Goal: Information Seeking & Learning: Learn about a topic

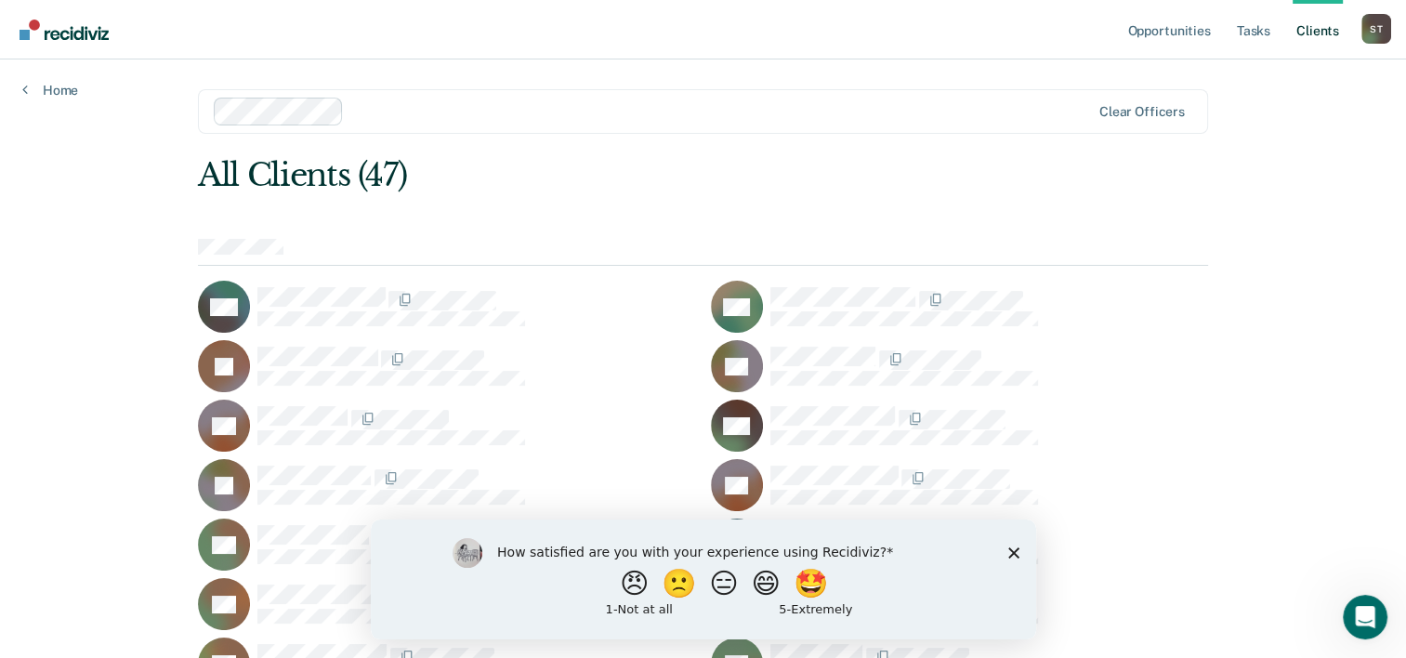
click at [1020, 550] on div "How satisfied are you with your experience using Recidiviz? 😠 🙁 😑 😄 🤩 1 - Not a…" at bounding box center [702, 579] width 665 height 120
click at [1018, 550] on div "How satisfied are you with your experience using Recidiviz? 😠 🙁 😑 😄 🤩 1 - Not a…" at bounding box center [702, 579] width 665 height 120
click at [1014, 550] on polygon "Close survey" at bounding box center [1012, 551] width 11 height 11
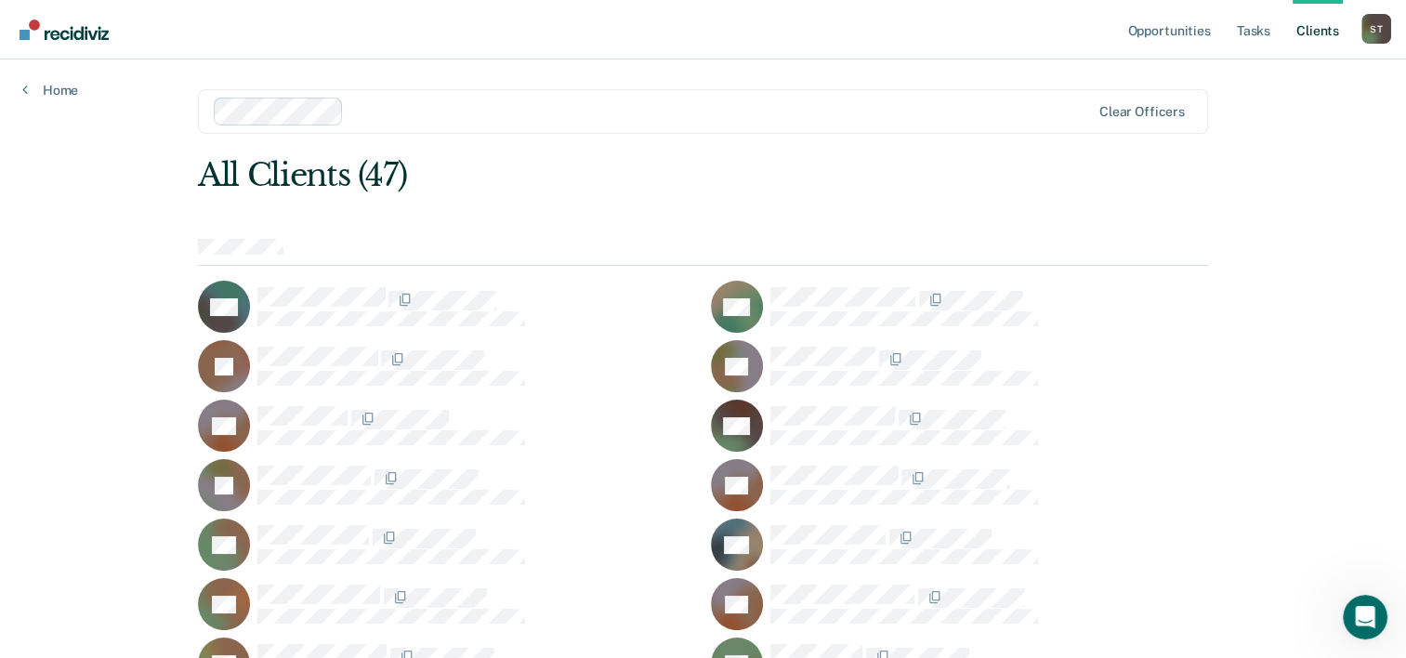
click at [1180, 383] on div "RB" at bounding box center [959, 366] width 497 height 52
click at [1112, 428] on div at bounding box center [989, 425] width 438 height 39
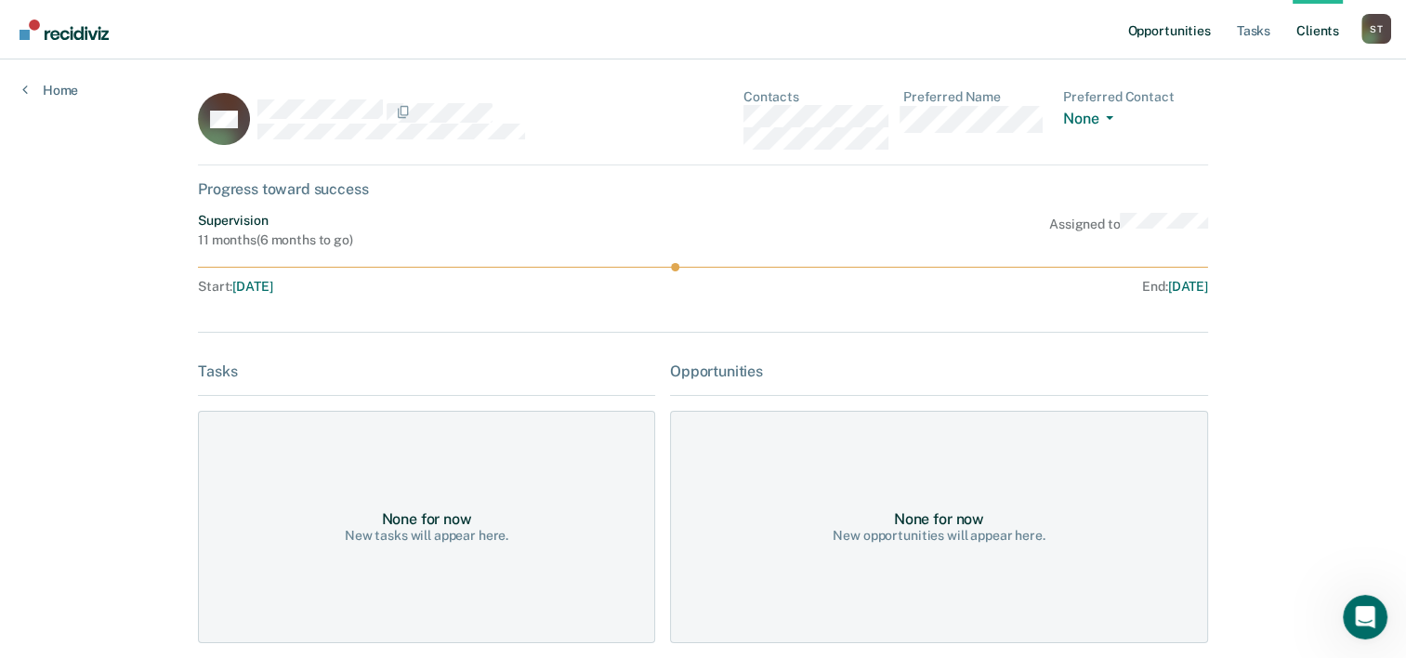
click at [1152, 27] on link "Opportunities" at bounding box center [1168, 29] width 90 height 59
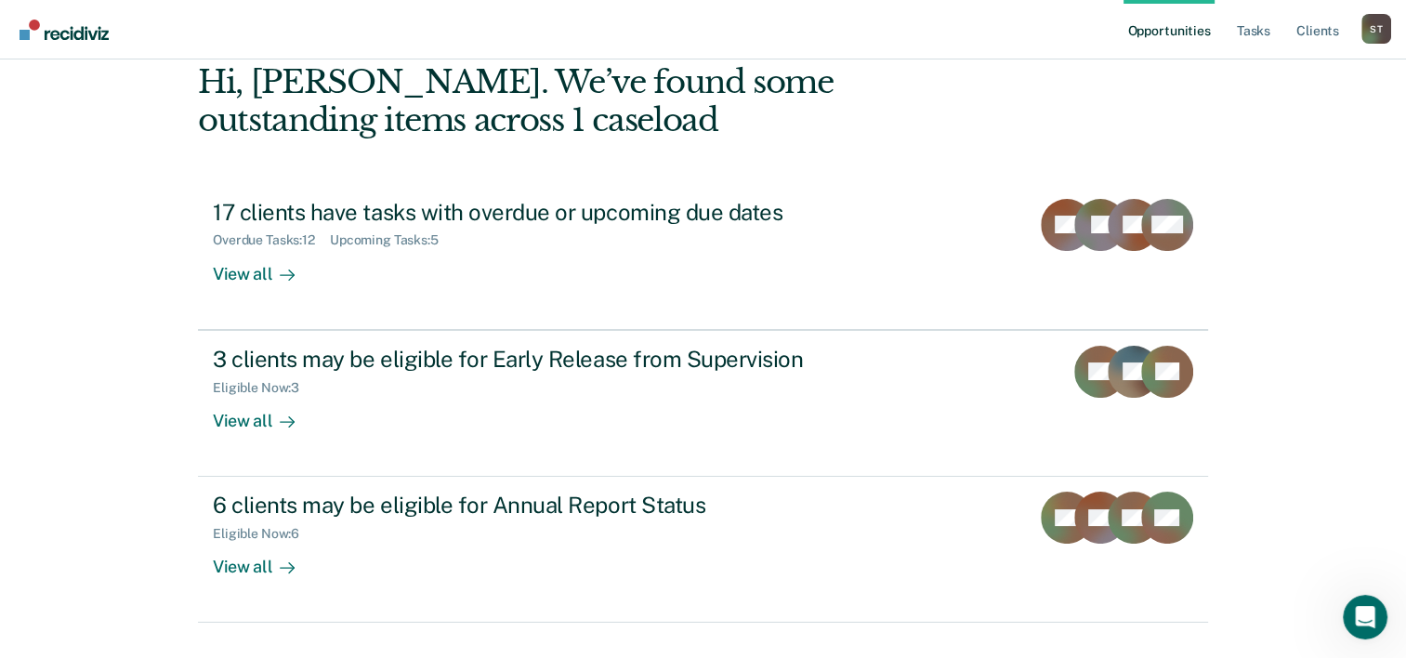
scroll to position [131, 0]
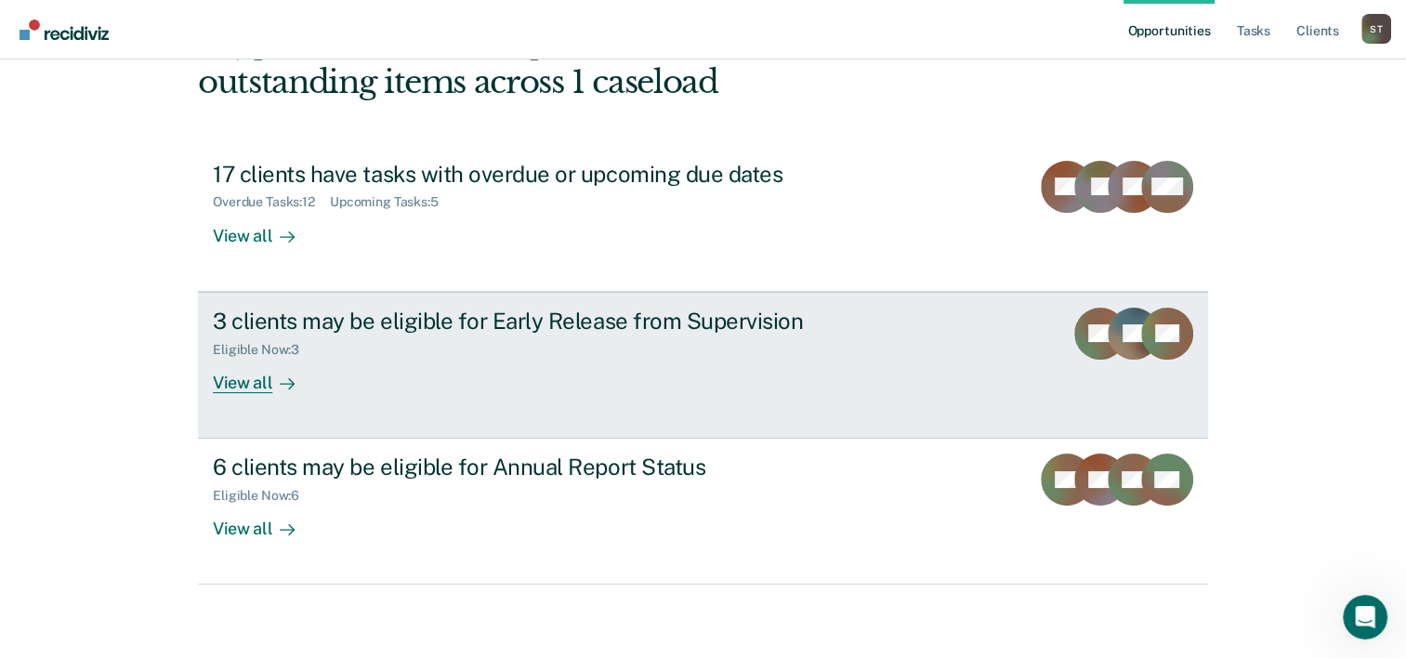
click at [234, 383] on div "View all" at bounding box center [265, 375] width 104 height 36
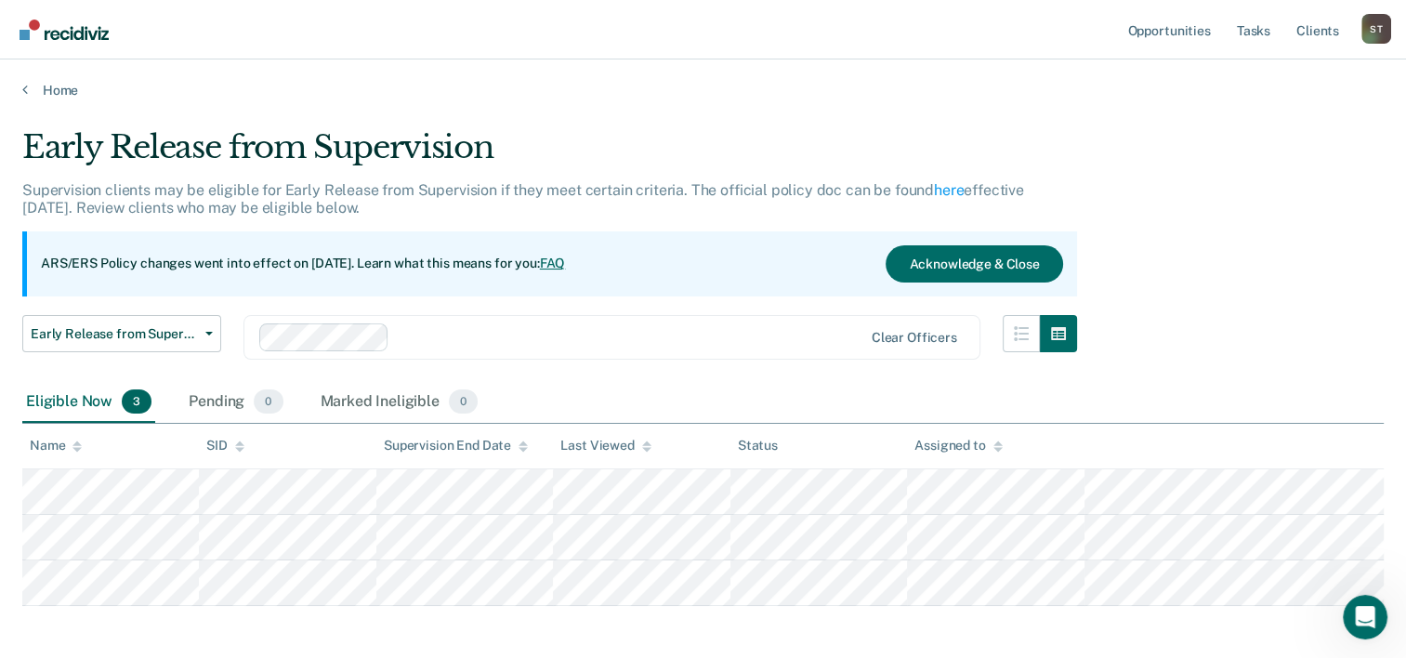
click at [1261, 290] on div "Early Release from Supervision Supervision clients may be eligible for Early Re…" at bounding box center [702, 364] width 1361 height 472
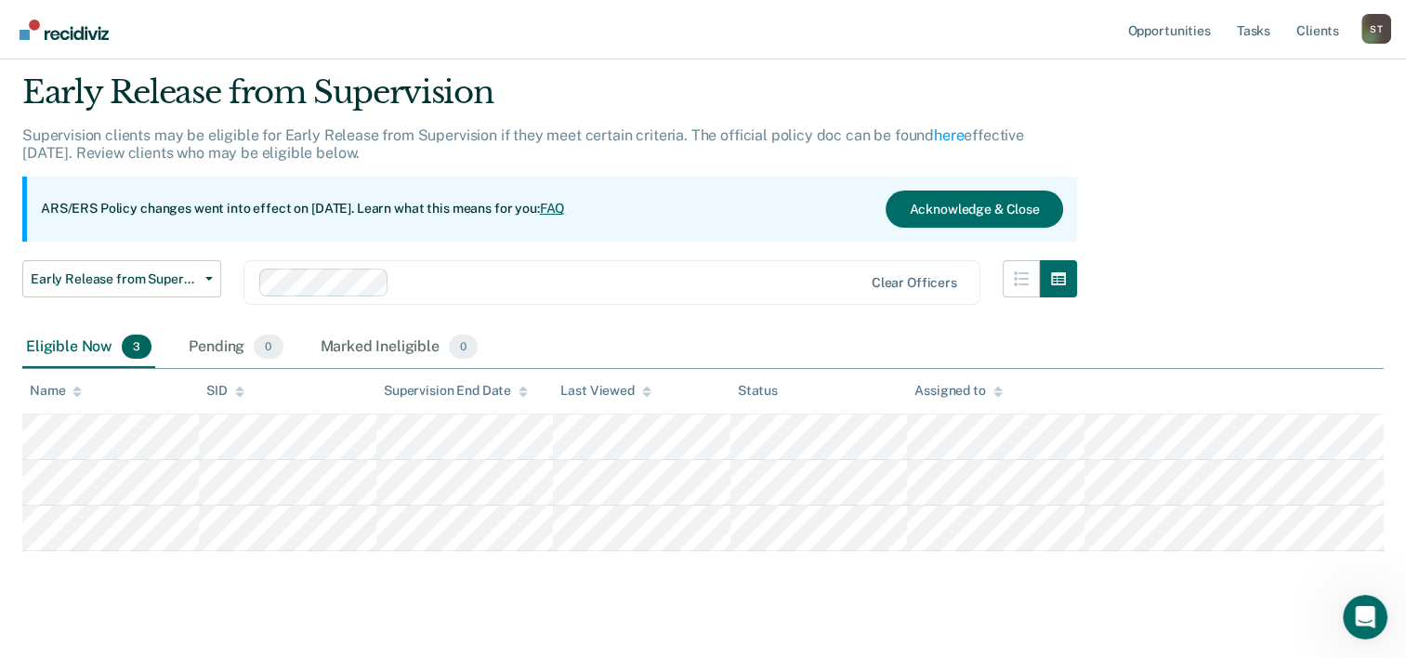
scroll to position [80, 0]
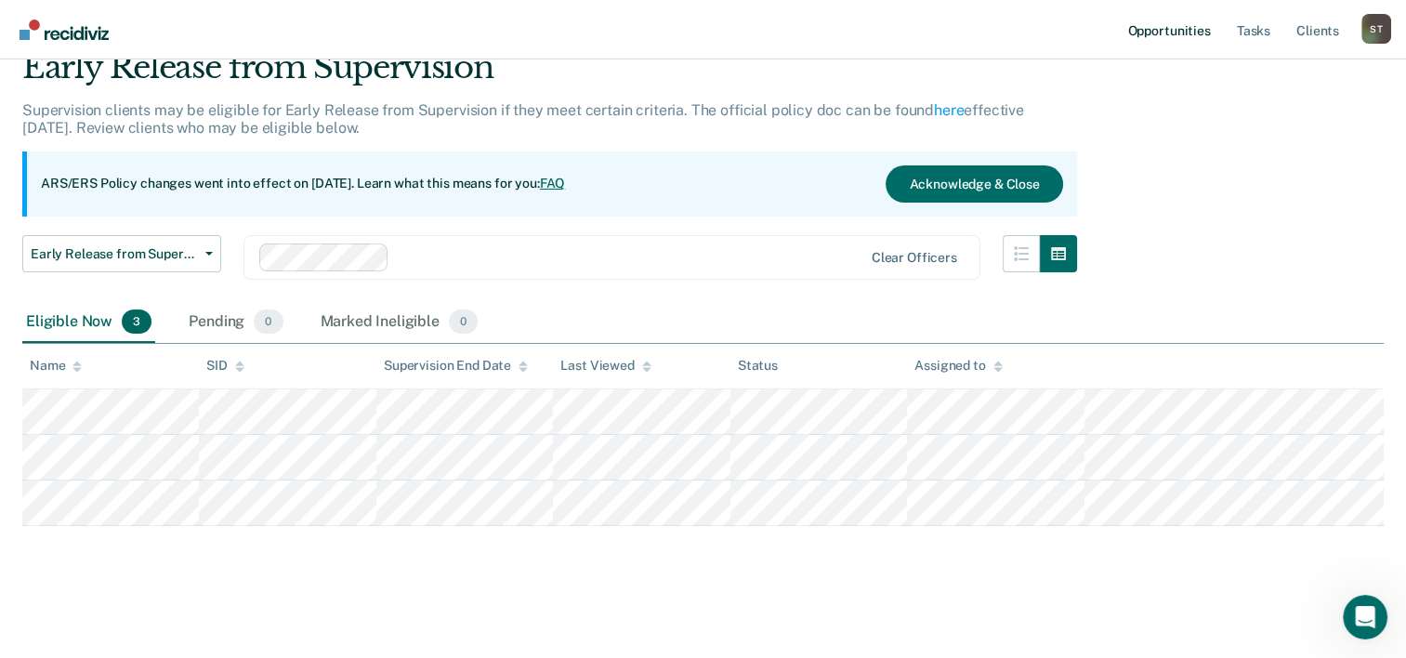
click at [1174, 33] on link "Opportunities" at bounding box center [1168, 29] width 90 height 59
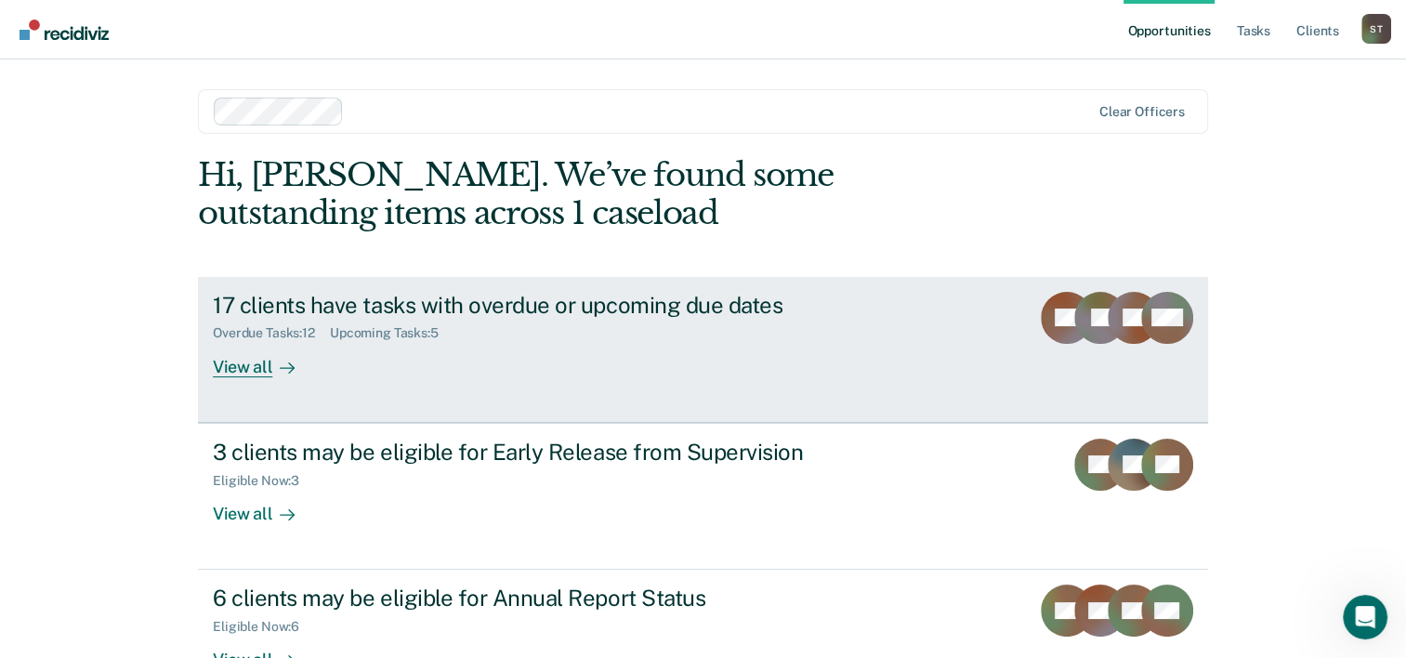
click at [234, 363] on div "View all" at bounding box center [265, 359] width 104 height 36
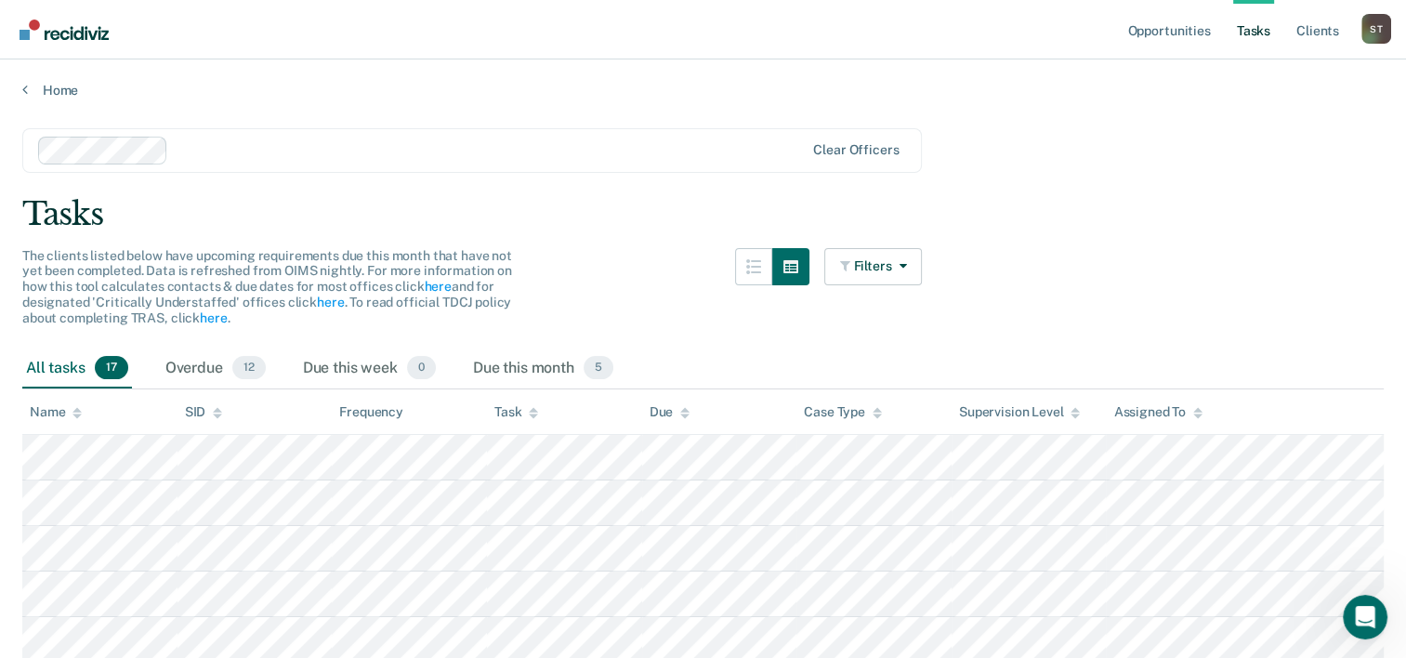
click at [1163, 38] on link "Opportunities" at bounding box center [1168, 29] width 90 height 59
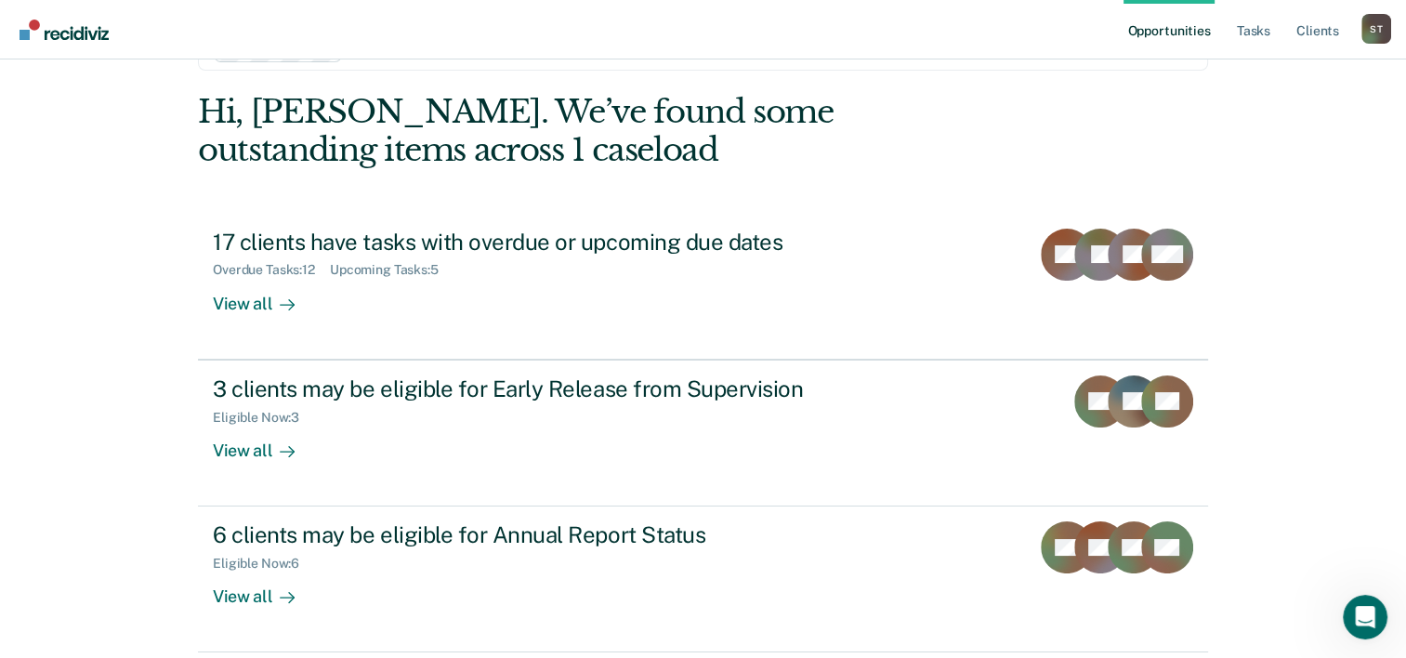
scroll to position [131, 0]
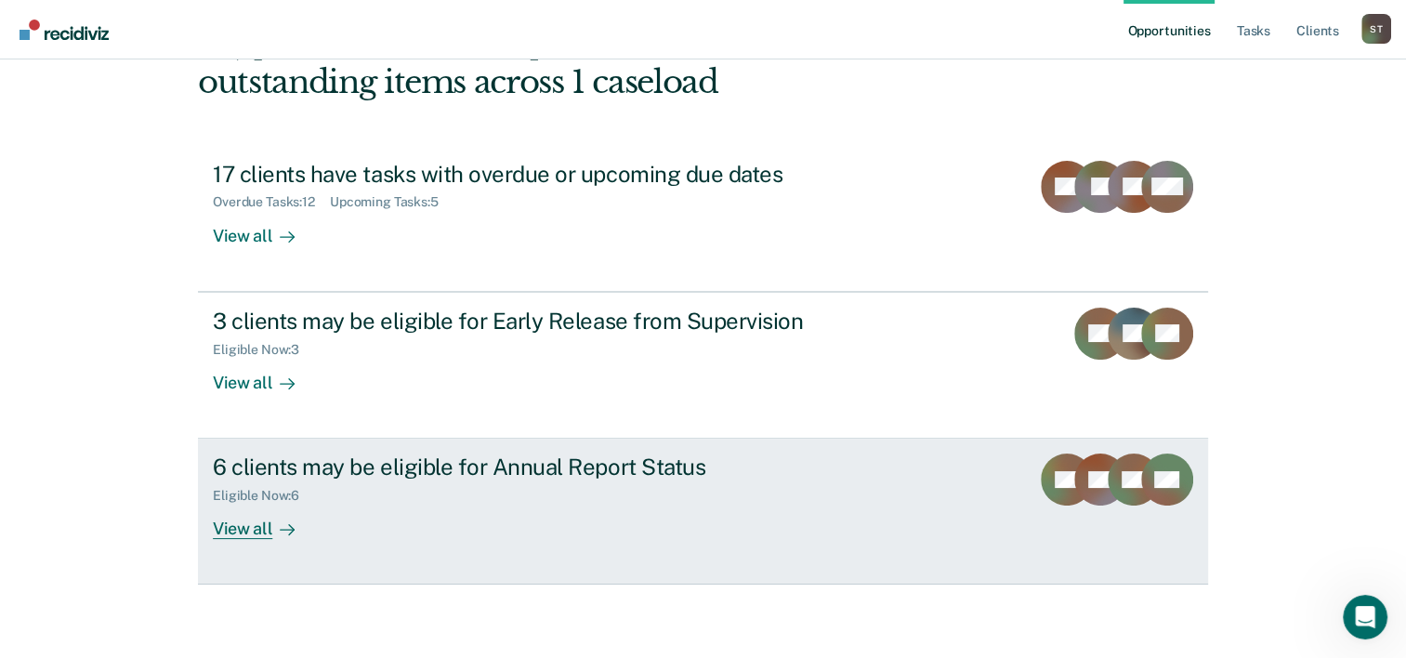
click at [236, 509] on div "View all" at bounding box center [265, 522] width 104 height 36
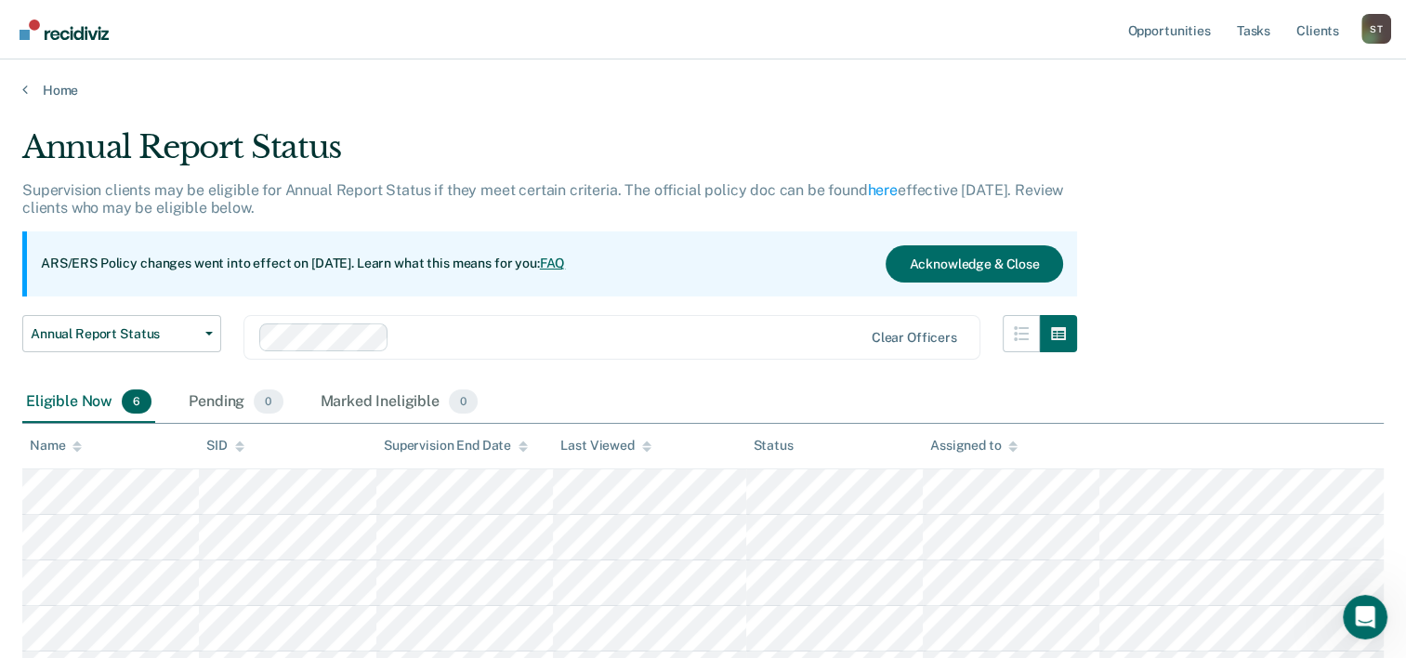
click at [1309, 200] on div "Annual Report Status Supervision clients may be eligible for Annual Report Stat…" at bounding box center [702, 432] width 1361 height 609
click at [1169, 38] on link "Opportunities" at bounding box center [1168, 29] width 90 height 59
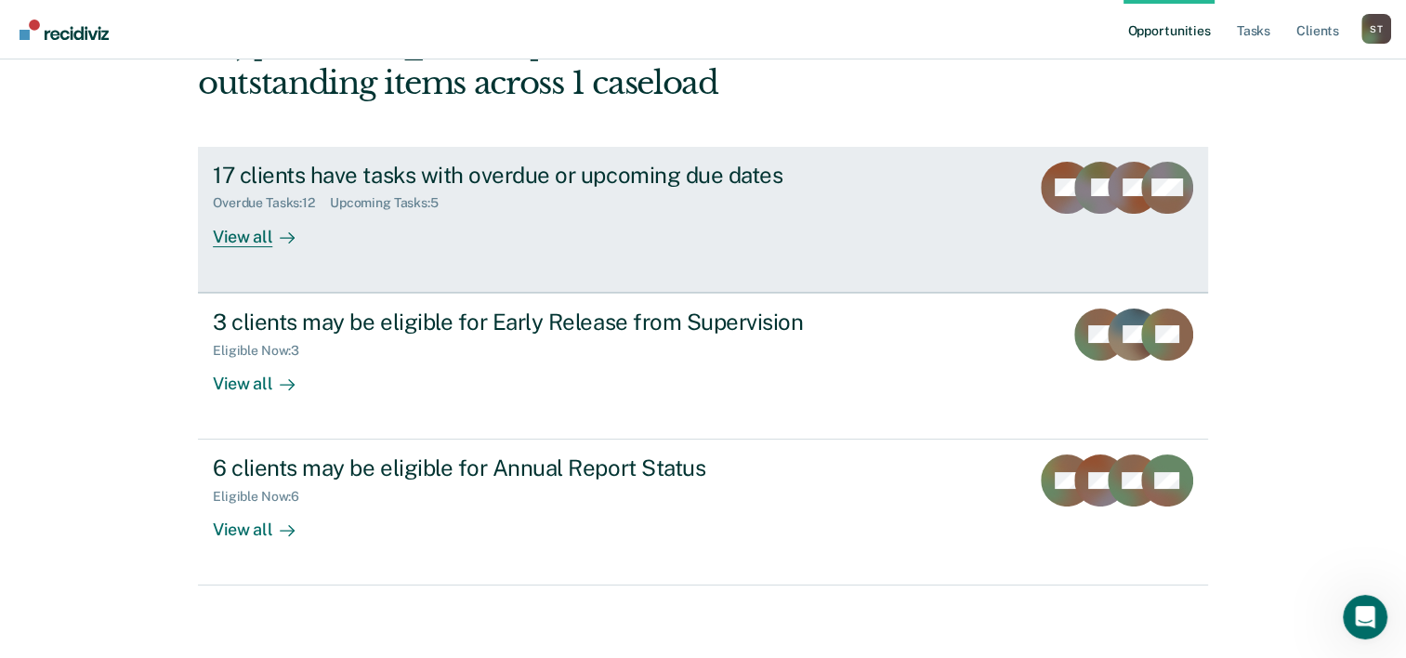
scroll to position [131, 0]
click at [558, 225] on div "17 clients have tasks with overdue or upcoming due dates Overdue Tasks : 12 Upc…" at bounding box center [561, 203] width 697 height 85
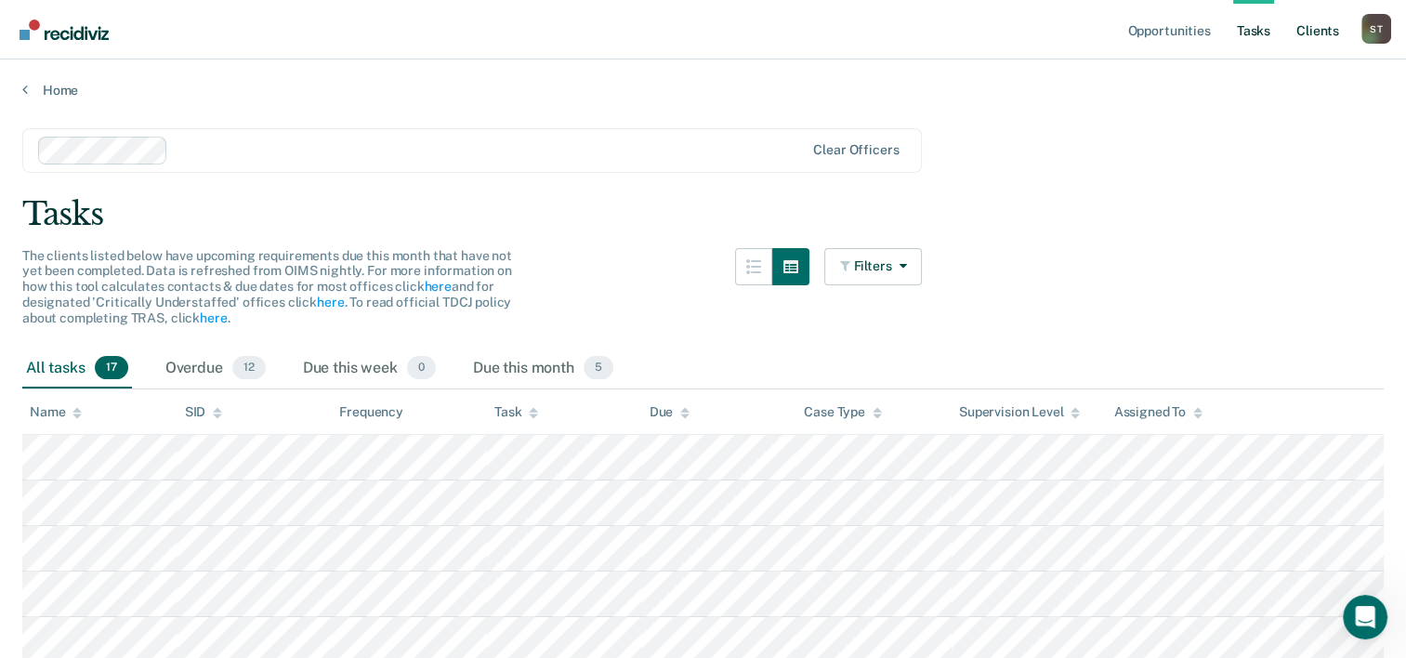
click at [1326, 35] on link "Client s" at bounding box center [1318, 29] width 50 height 59
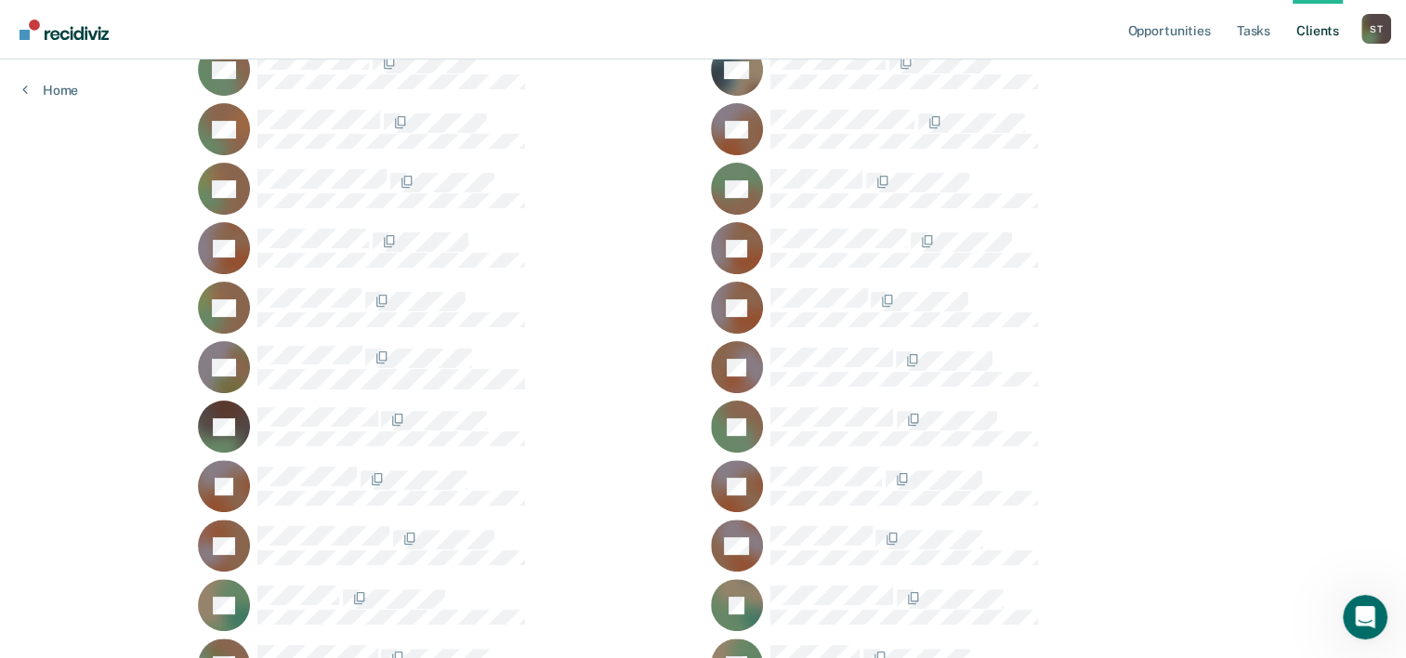
scroll to position [463, 0]
